Goal: Information Seeking & Learning: Learn about a topic

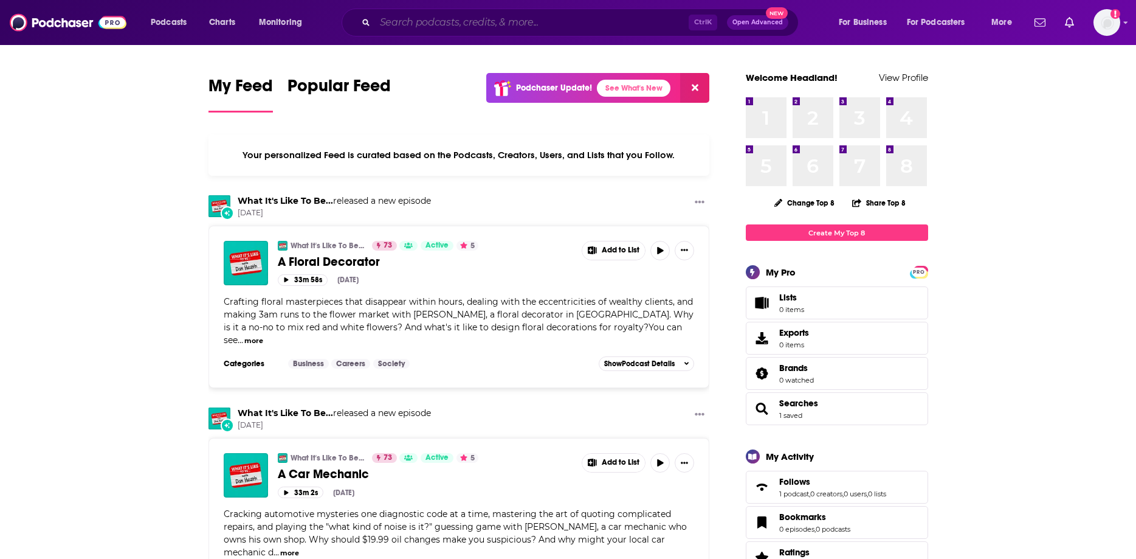
click at [420, 24] on input "Search podcasts, credits, & more..." at bounding box center [532, 22] width 314 height 19
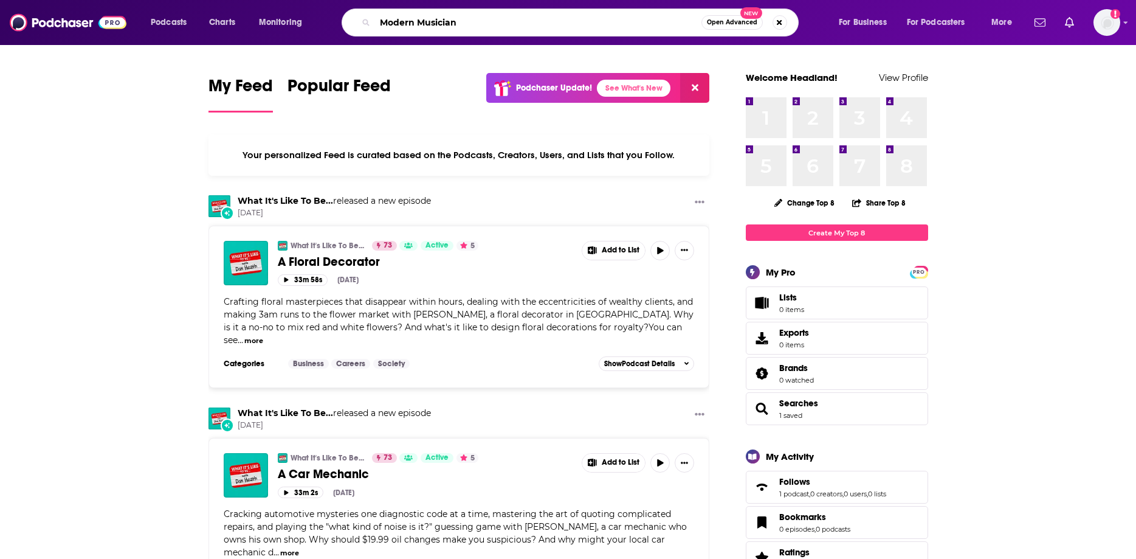
type input "Modern Musician"
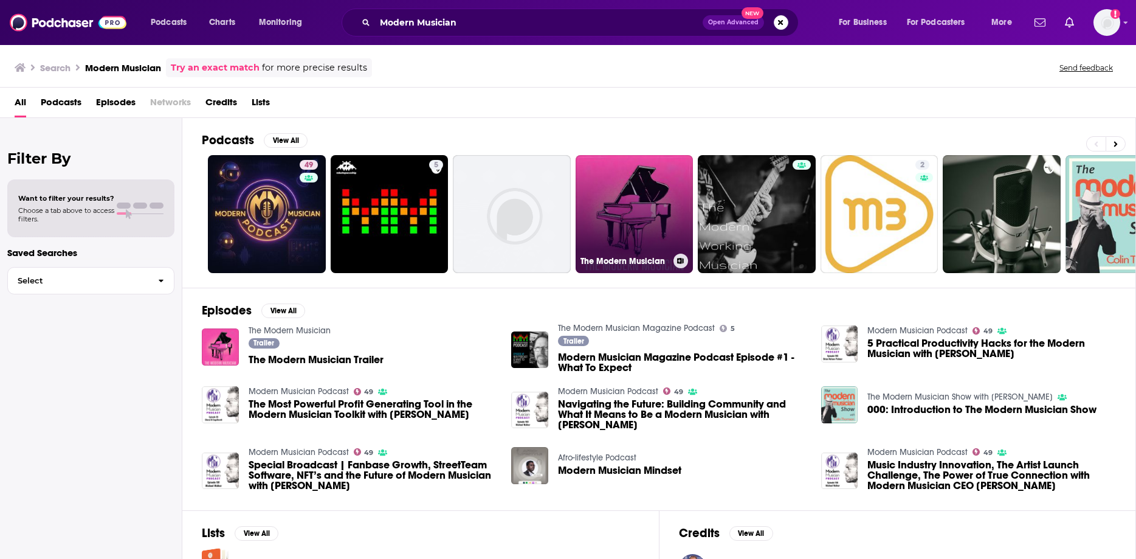
click at [638, 196] on link "The Modern Musician" at bounding box center [635, 214] width 118 height 118
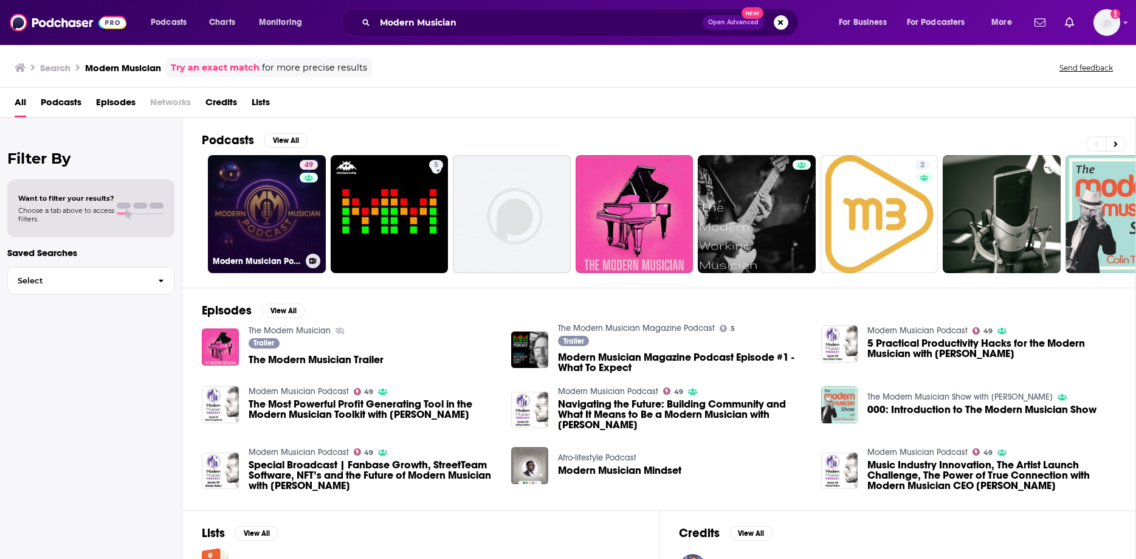
click at [257, 184] on link "49 Modern Musician Podcast" at bounding box center [267, 214] width 118 height 118
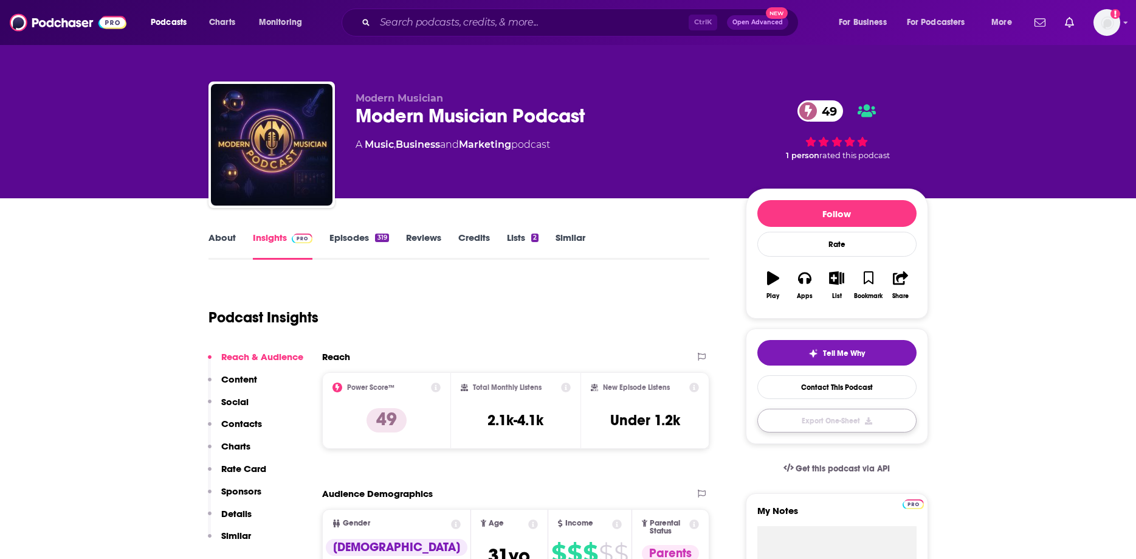
click at [805, 410] on button "Export One-Sheet" at bounding box center [837, 421] width 159 height 24
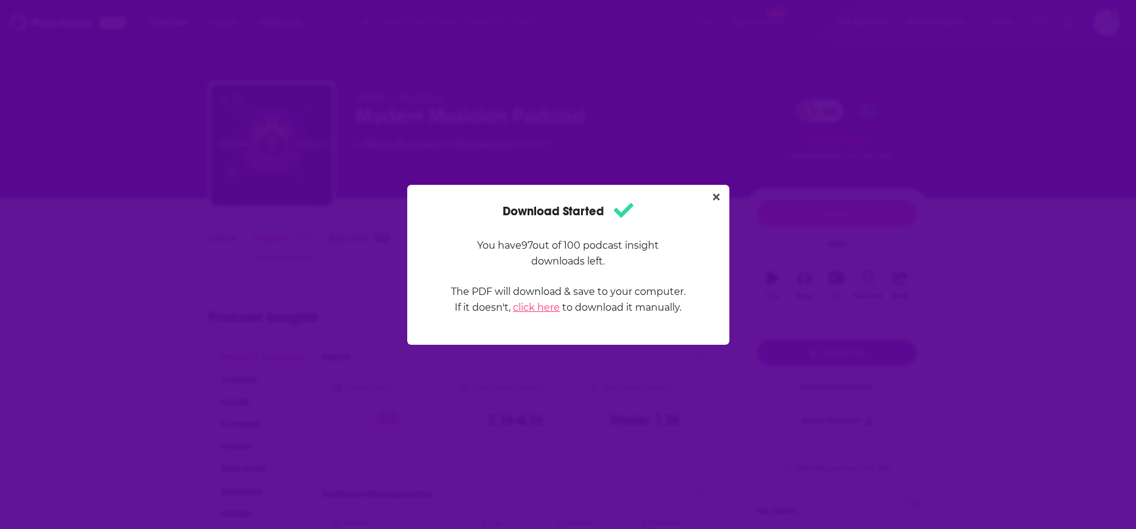
click at [547, 307] on link "click here" at bounding box center [536, 308] width 47 height 12
click at [715, 196] on icon "Close" at bounding box center [716, 196] width 7 height 7
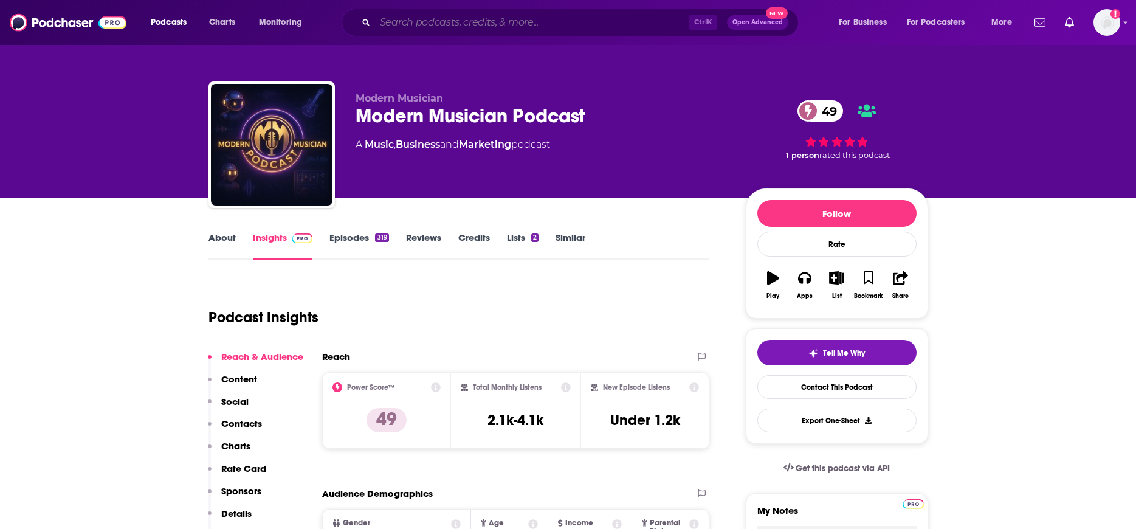
click at [478, 27] on input "Search podcasts, credits, & more..." at bounding box center [532, 22] width 314 height 19
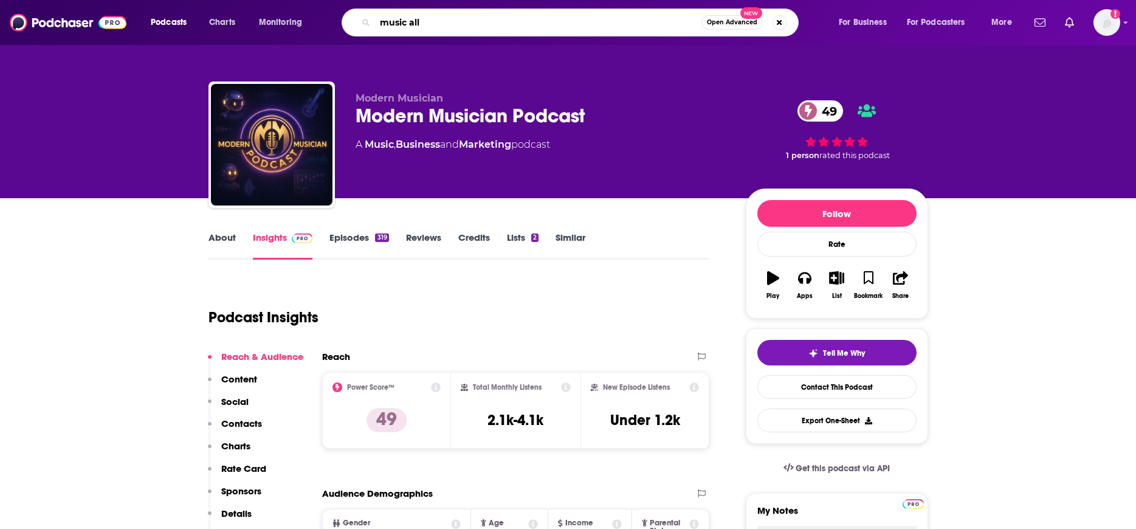
type input "music ally"
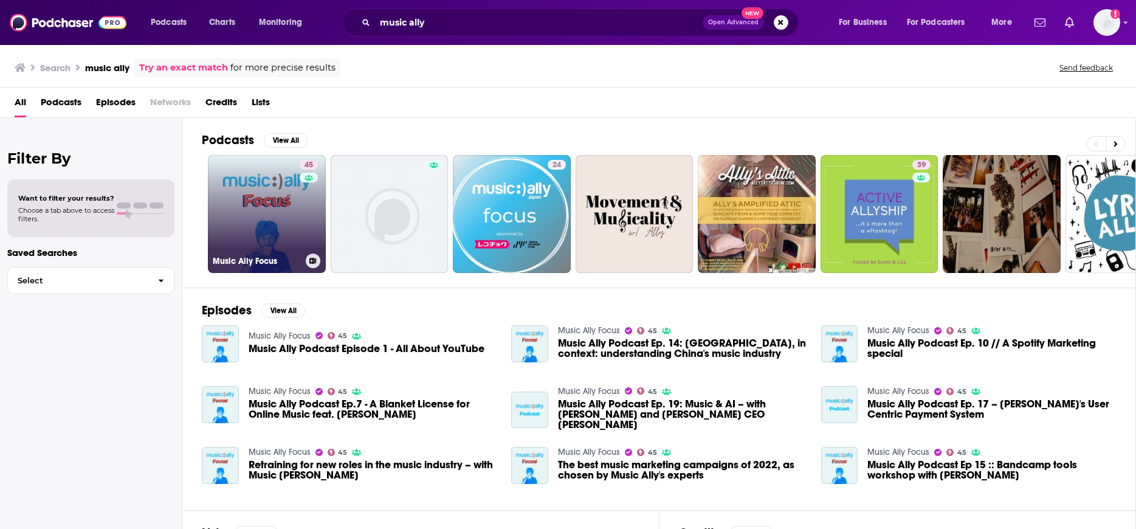
click at [260, 218] on link "45 Music Ally Focus" at bounding box center [267, 214] width 118 height 118
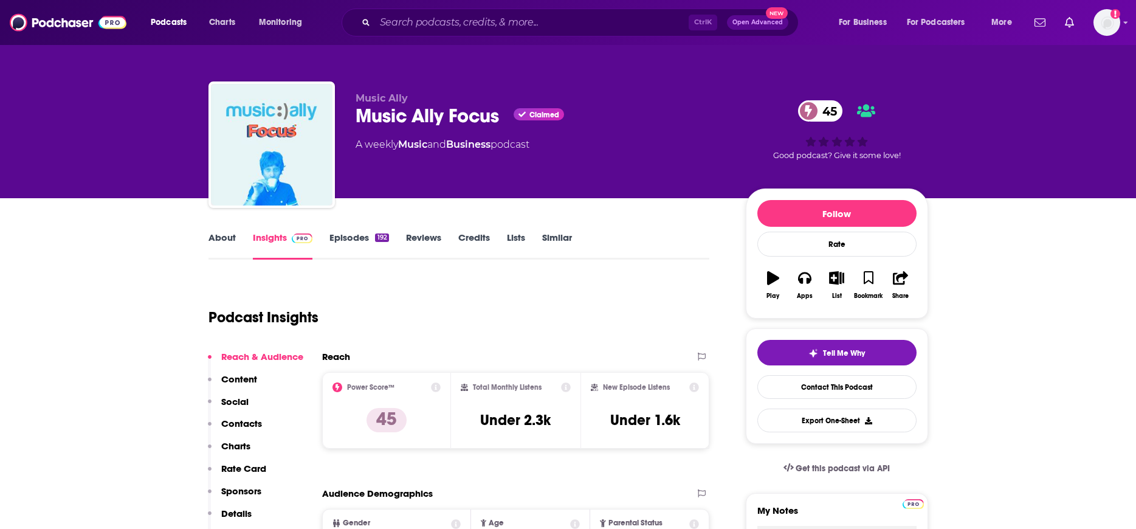
click at [235, 241] on link "About" at bounding box center [222, 246] width 27 height 28
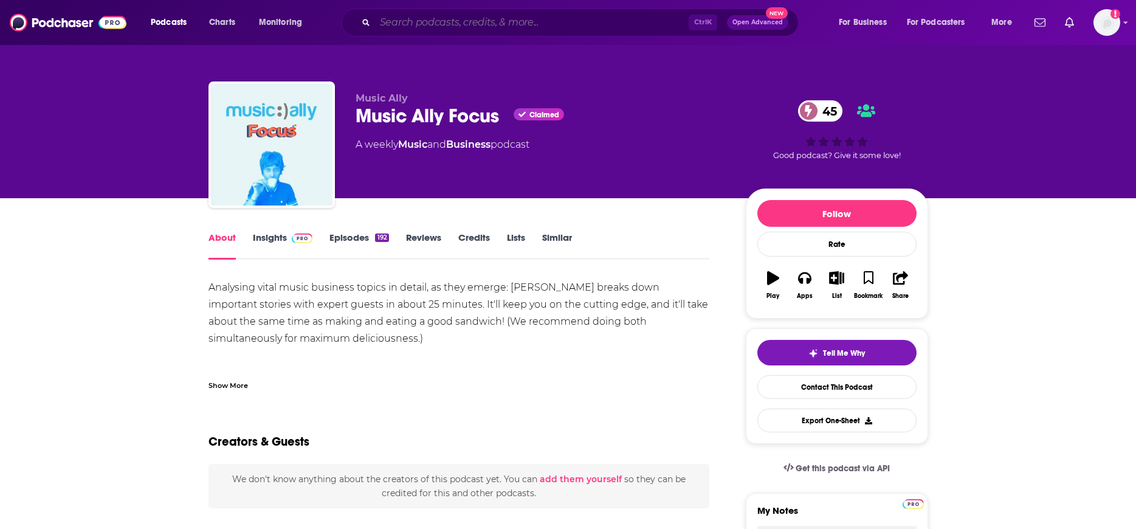
click at [419, 21] on input "Search podcasts, credits, & more..." at bounding box center [532, 22] width 314 height 19
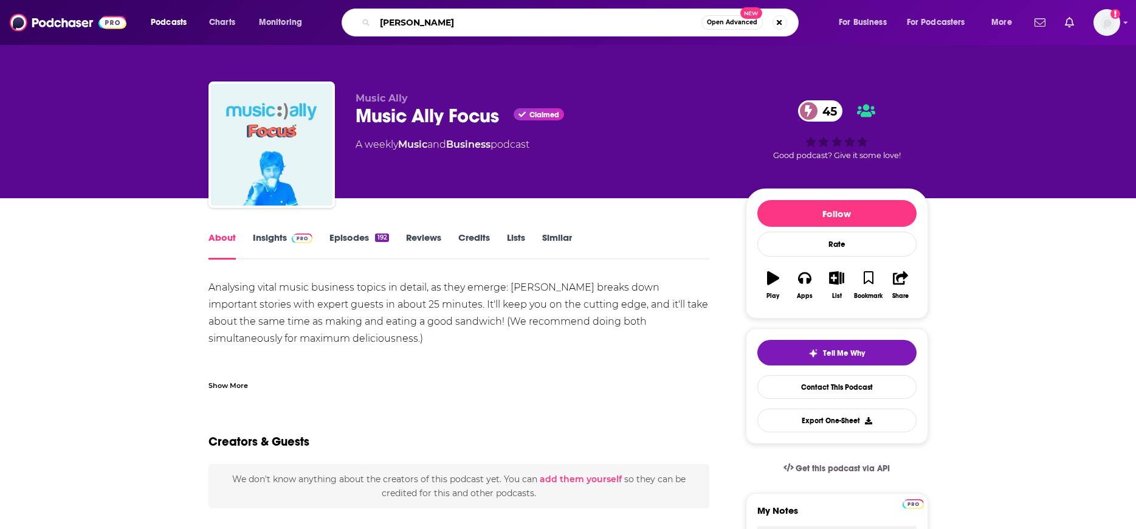
type input "[PERSON_NAME]"
click at [267, 239] on link "Insights" at bounding box center [283, 246] width 60 height 28
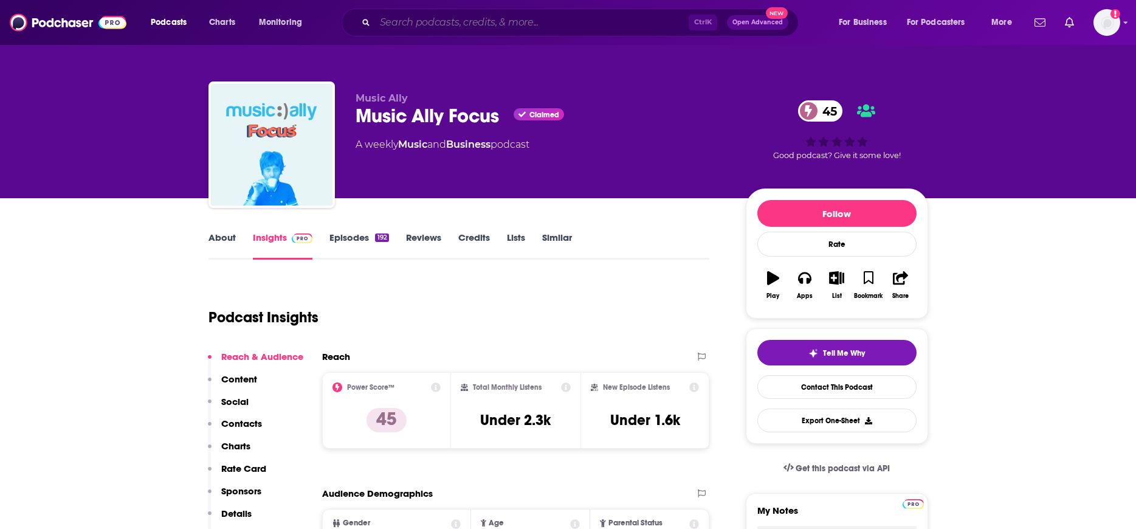
click at [443, 21] on input "Search podcasts, credits, & more..." at bounding box center [532, 22] width 314 height 19
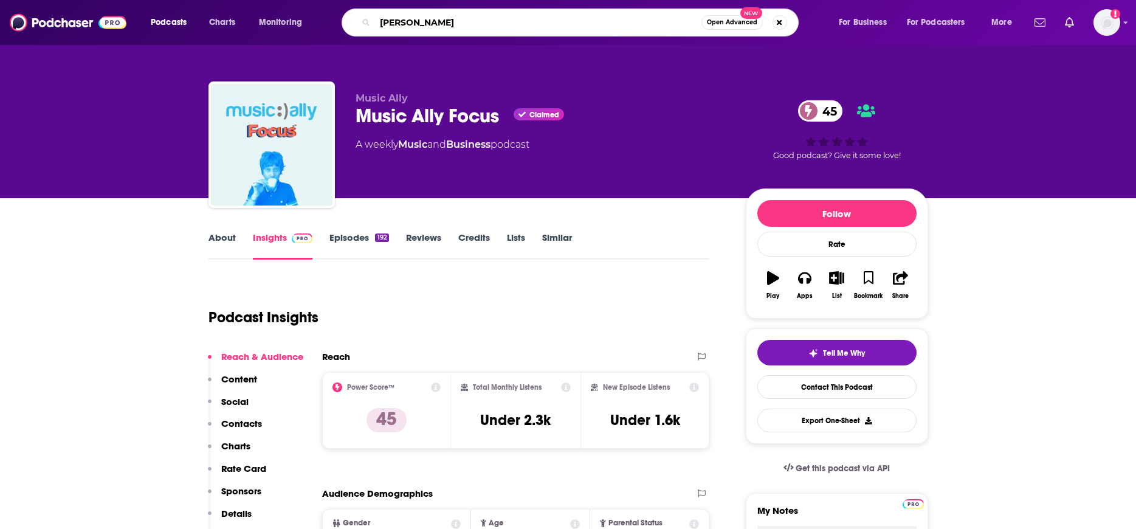
type input "[PERSON_NAME]"
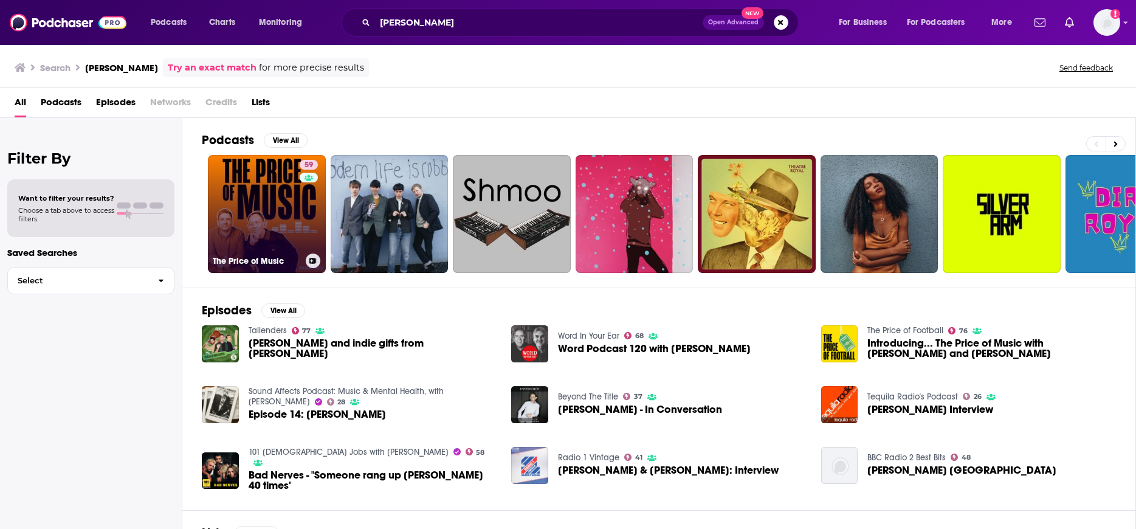
click at [259, 188] on link "59 The Price of Music" at bounding box center [267, 214] width 118 height 118
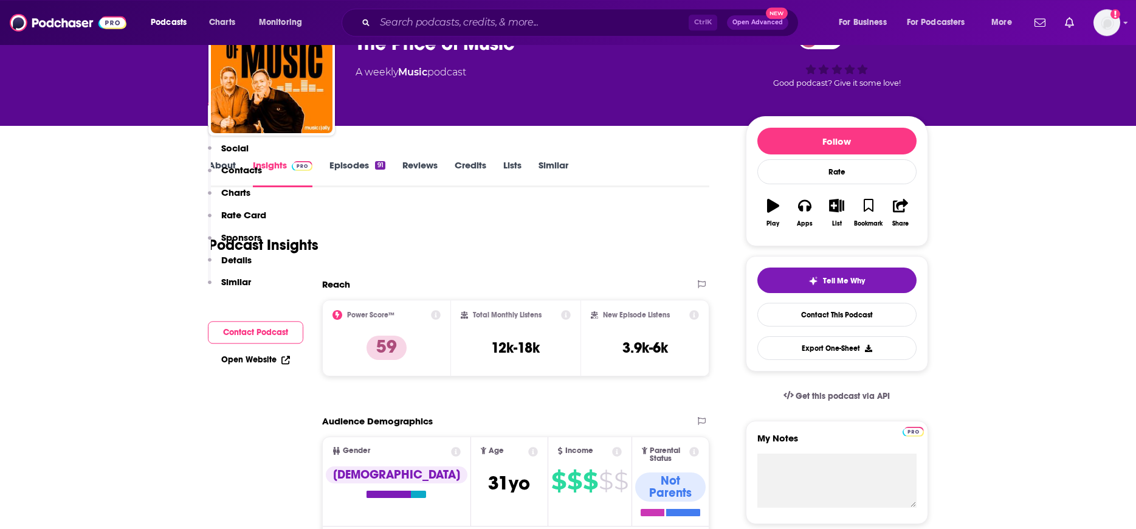
scroll to position [62, 0]
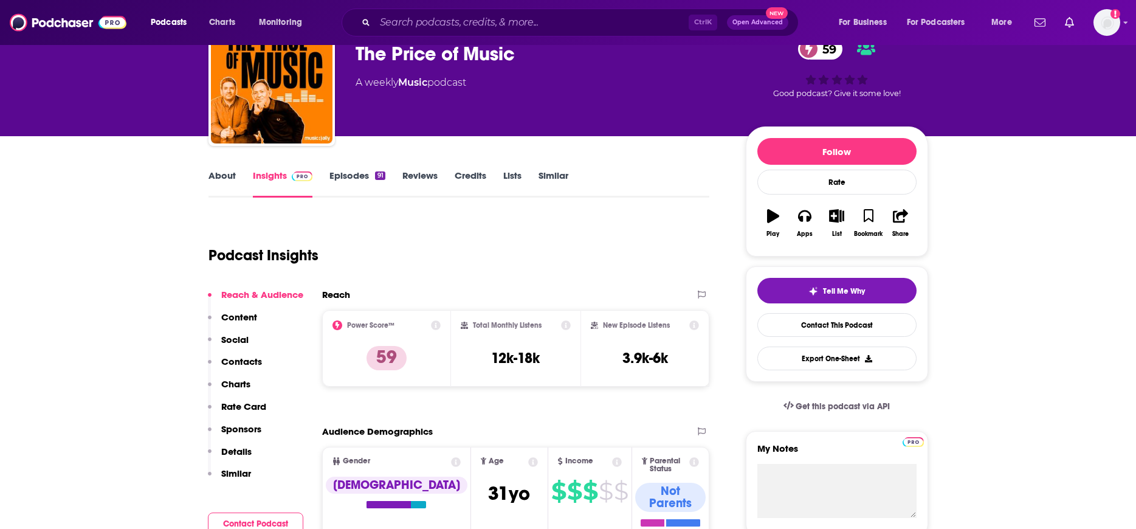
click at [215, 173] on link "About" at bounding box center [222, 184] width 27 height 28
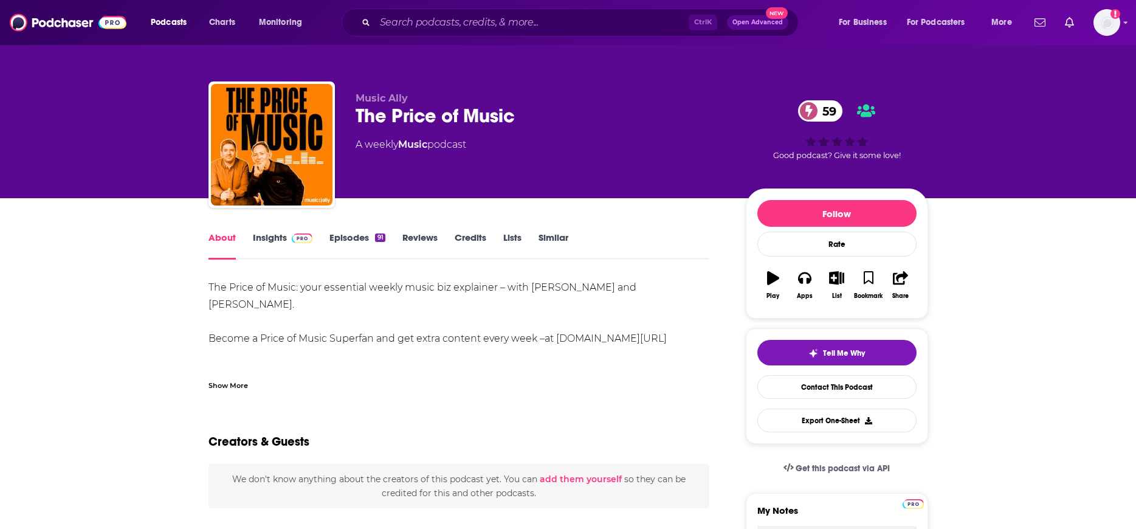
click at [281, 247] on link "Insights" at bounding box center [283, 246] width 60 height 28
